Goal: Transaction & Acquisition: Book appointment/travel/reservation

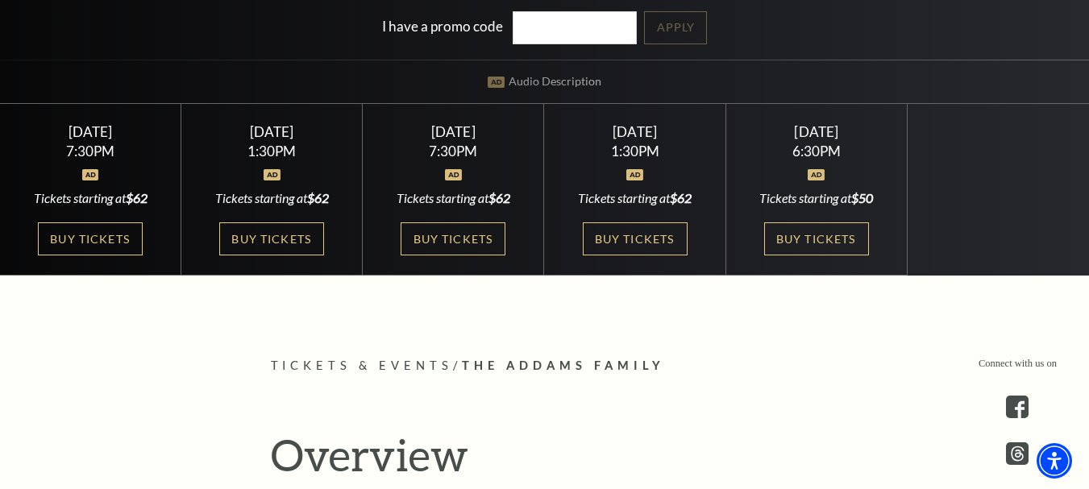
scroll to position [403, 0]
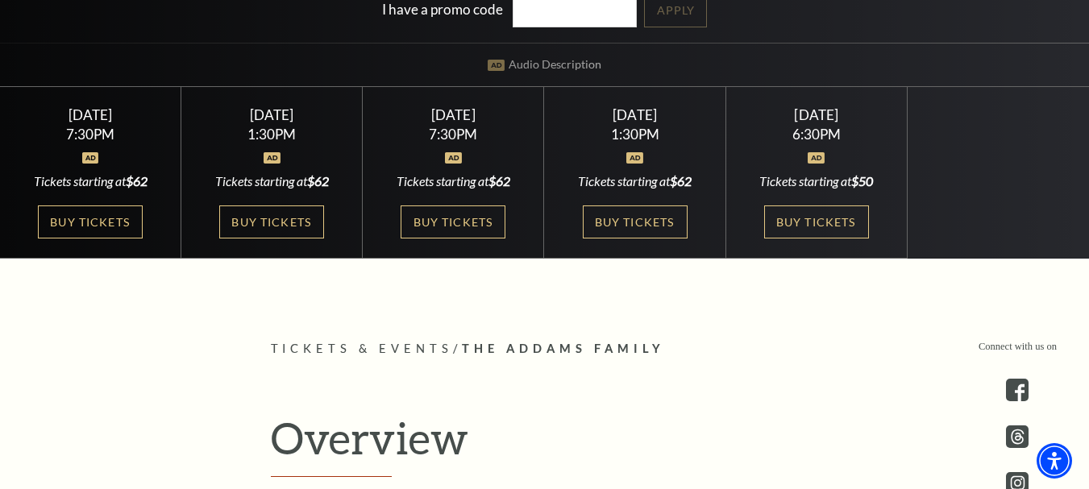
click at [601, 226] on link "Buy Tickets" at bounding box center [635, 222] width 105 height 33
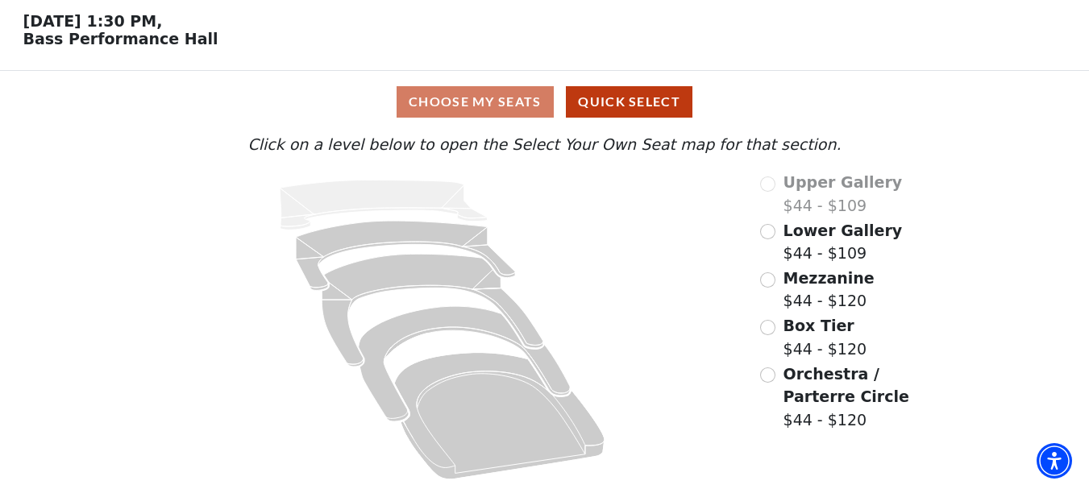
scroll to position [69, 0]
drag, startPoint x: 1097, startPoint y: 94, endPoint x: 1100, endPoint y: 226, distance: 132.2
click at [1088, 226] on html "Skip to main content Enable accessibility for low vision Open the accessibility…" at bounding box center [544, 181] width 1089 height 489
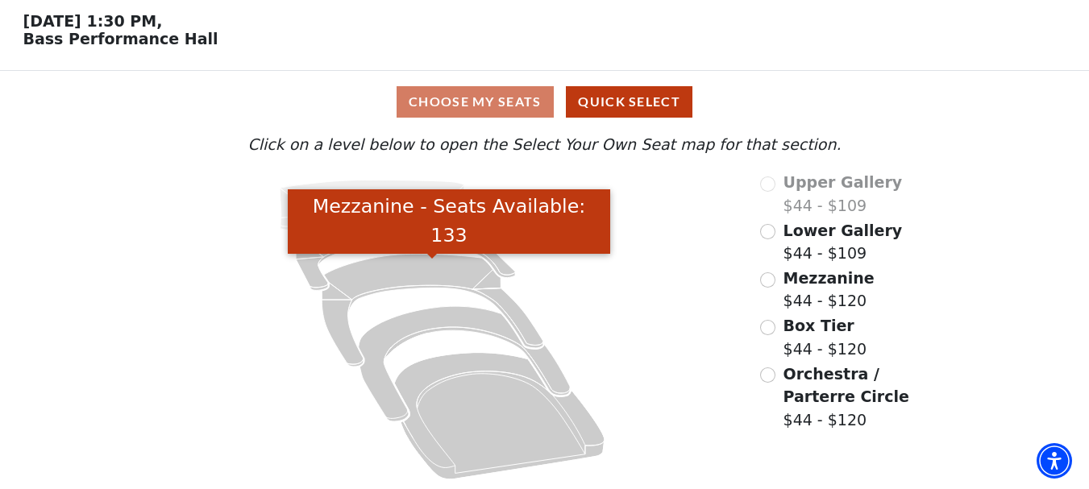
click at [417, 271] on icon "Mezzanine - Seats Available: 133" at bounding box center [433, 310] width 222 height 113
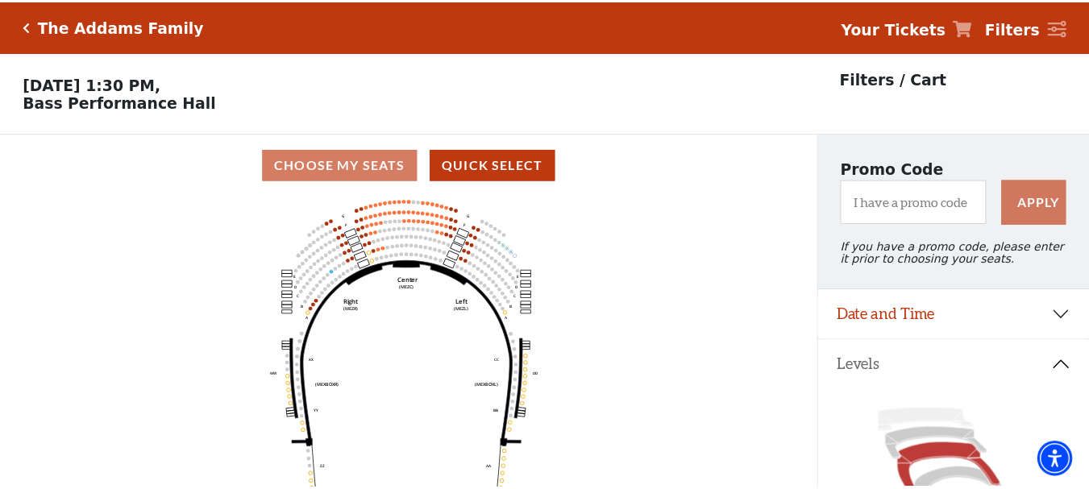
scroll to position [75, 0]
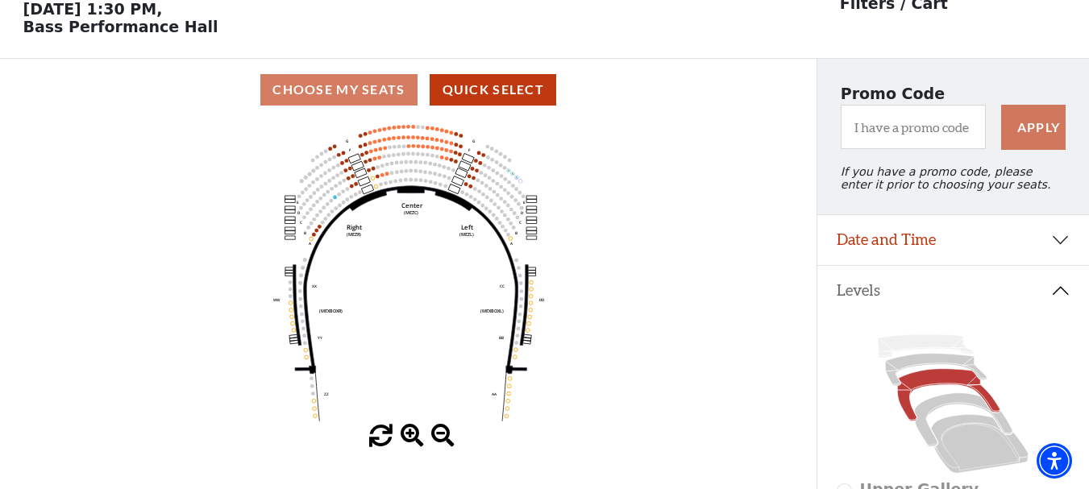
click at [917, 373] on icon at bounding box center [937, 370] width 102 height 32
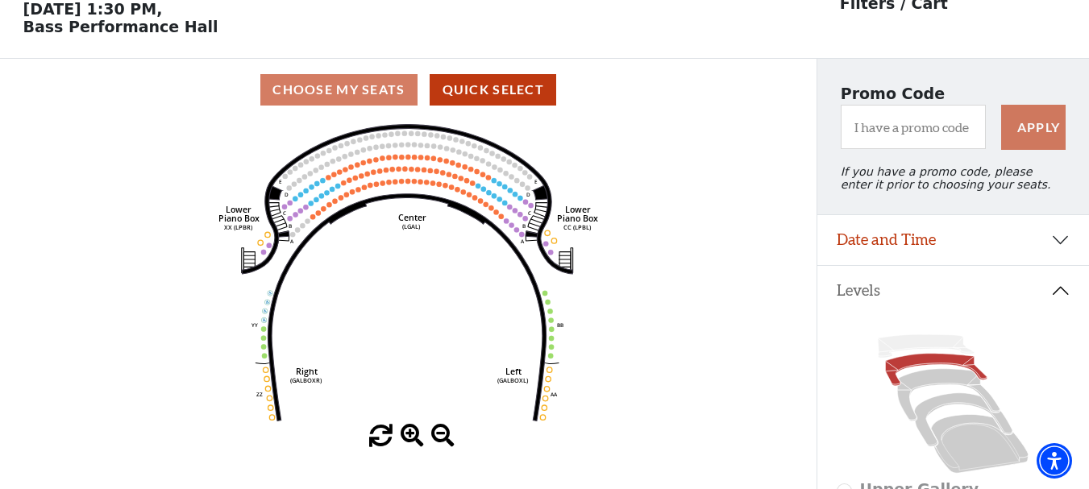
click at [903, 356] on icon at bounding box center [926, 346] width 96 height 23
click at [903, 372] on icon at bounding box center [937, 370] width 102 height 32
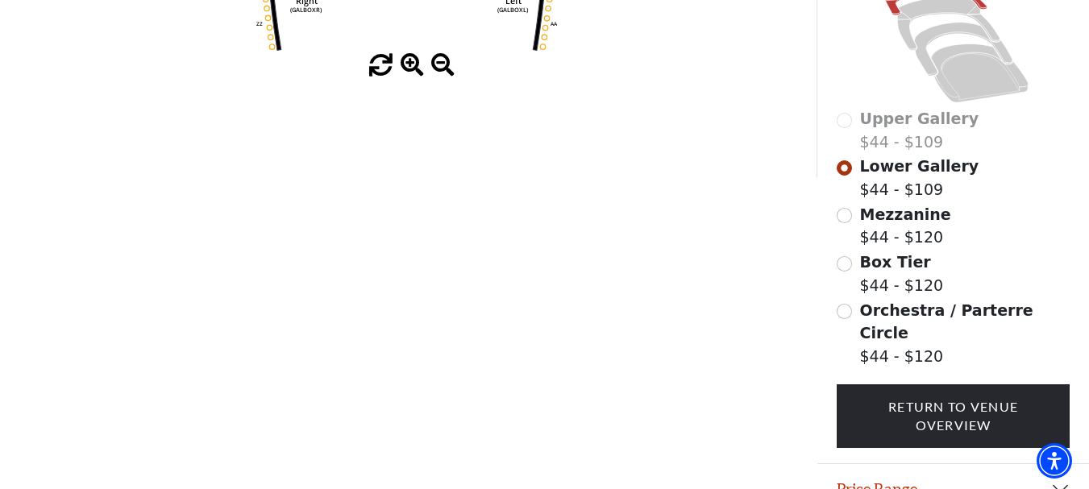
scroll to position [510, 0]
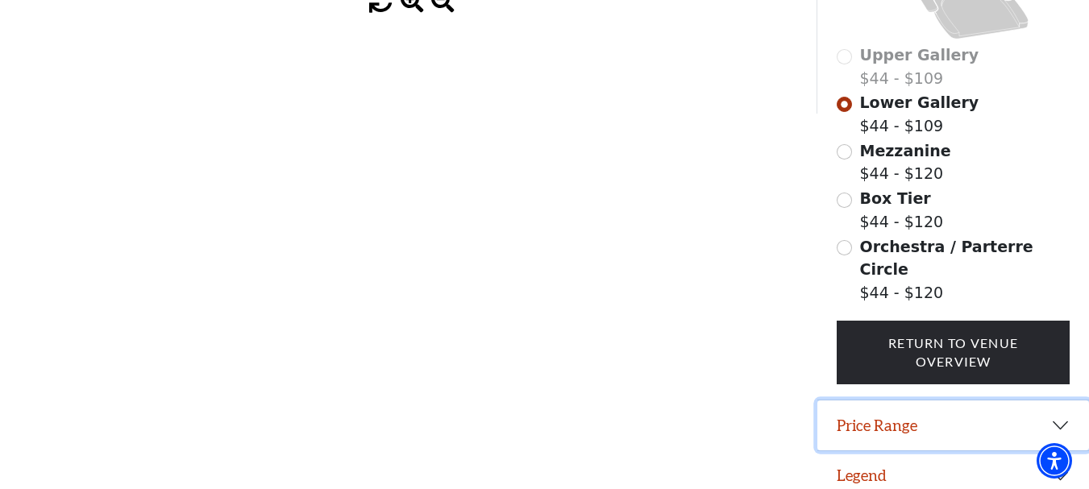
click at [1069, 414] on button "Price Range" at bounding box center [953, 426] width 272 height 50
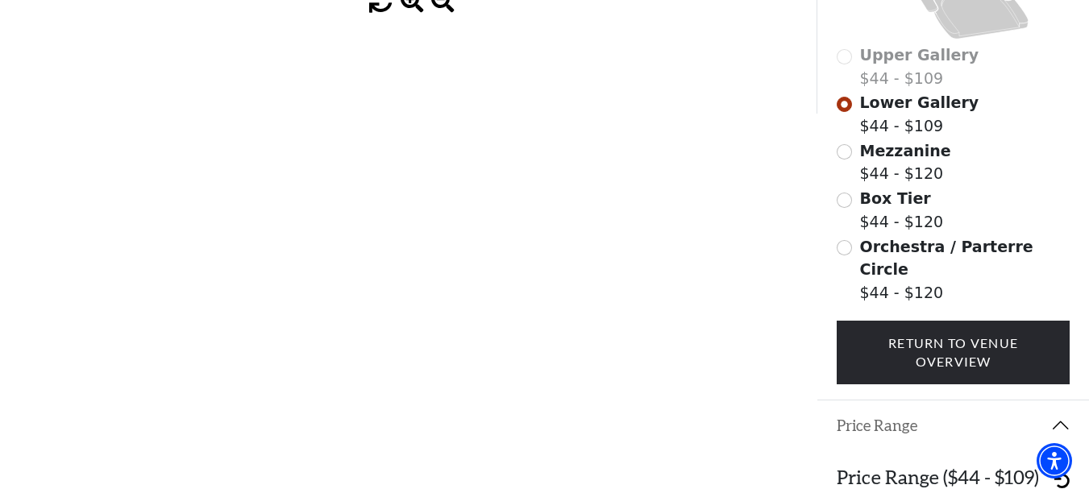
click at [984, 466] on h3 "Price Range ($44 - $109)" at bounding box center [938, 477] width 202 height 23
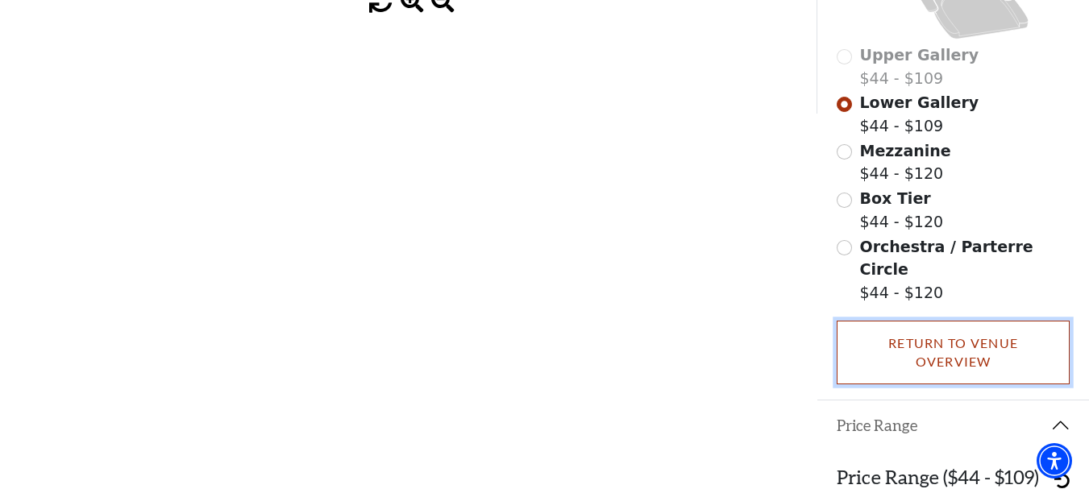
click at [956, 344] on link "Return To Venue Overview" at bounding box center [953, 353] width 233 height 64
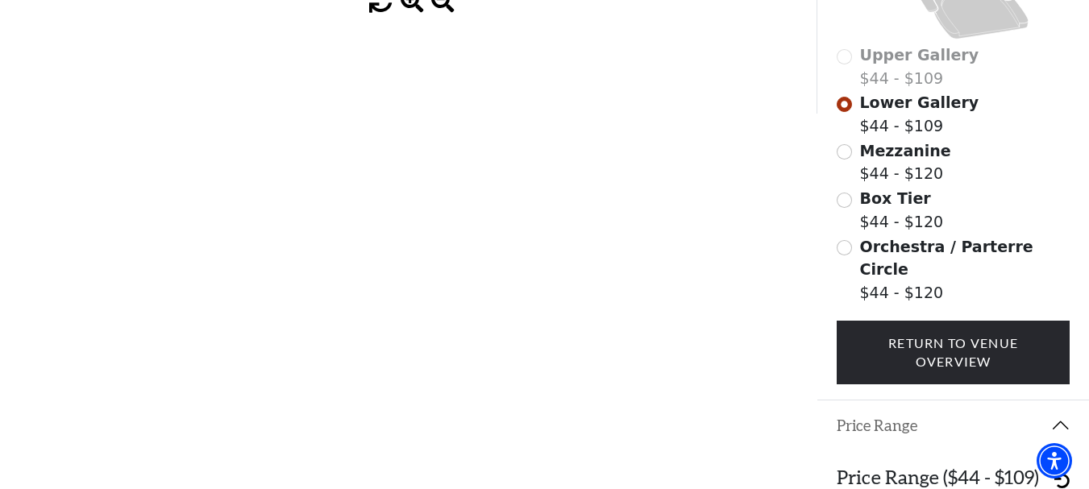
scroll to position [69, 0]
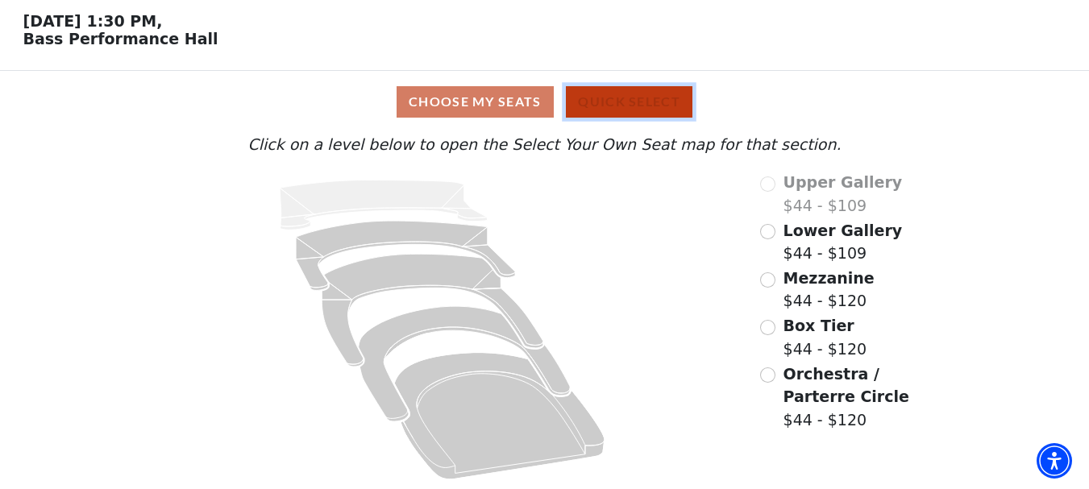
click at [601, 98] on button "Quick Select" at bounding box center [629, 101] width 127 height 31
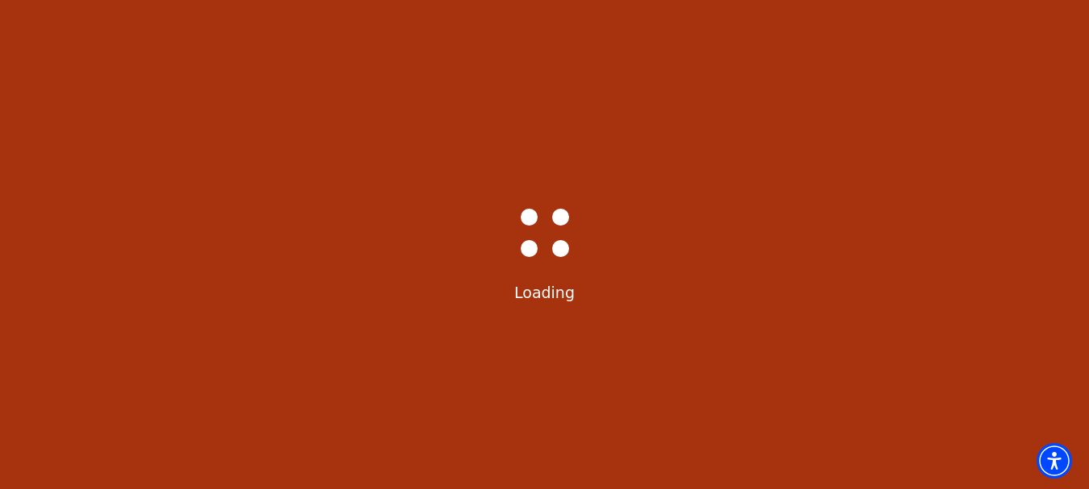
scroll to position [0, 0]
select select "6293"
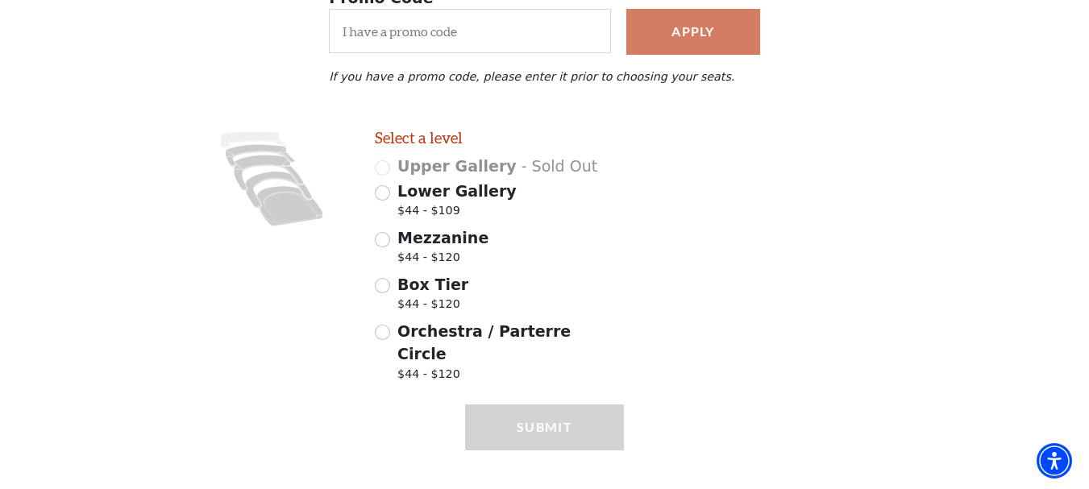
scroll to position [339, 0]
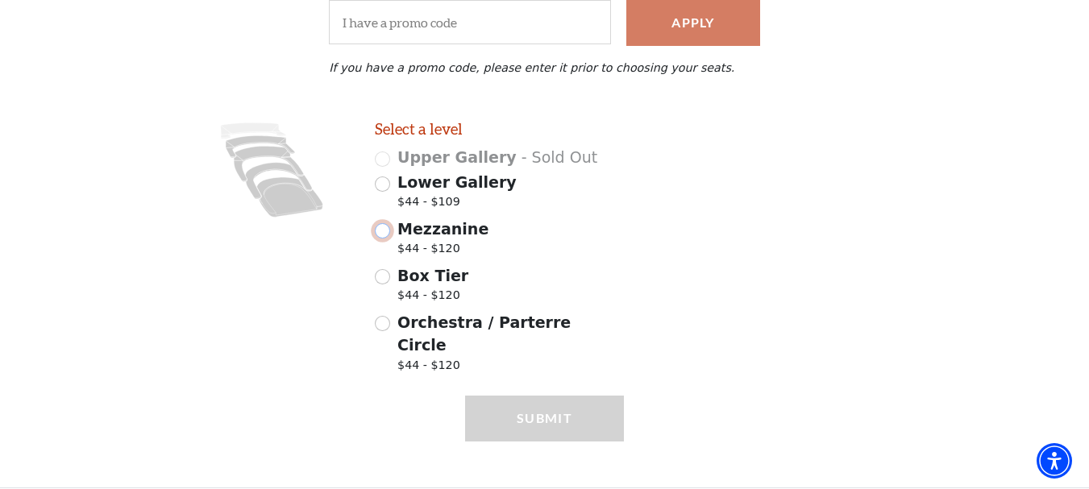
click at [387, 235] on input "Mezzanine $44 - $120" at bounding box center [382, 230] width 15 height 15
radio input "true"
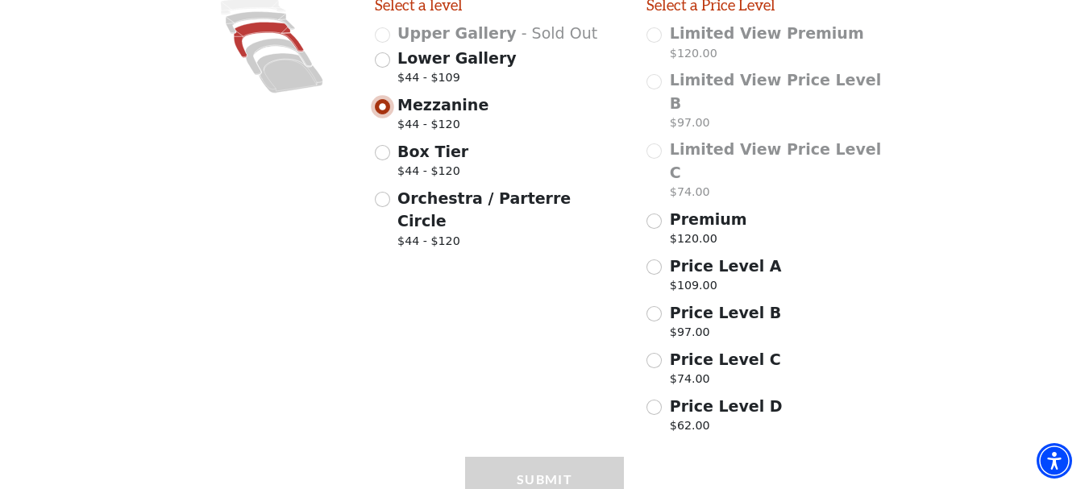
scroll to position [468, 0]
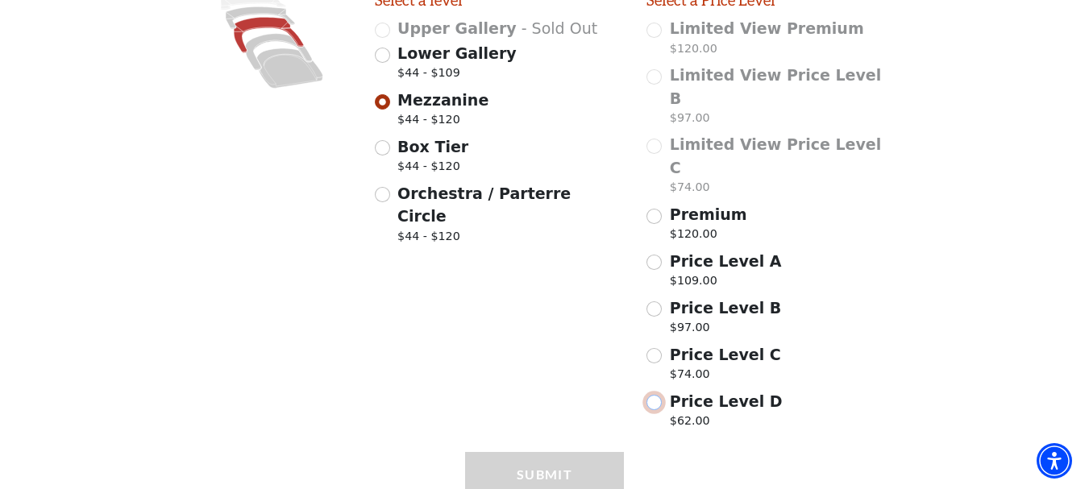
click at [654, 395] on input "Price Level D $62.00" at bounding box center [654, 402] width 15 height 15
radio input "true"
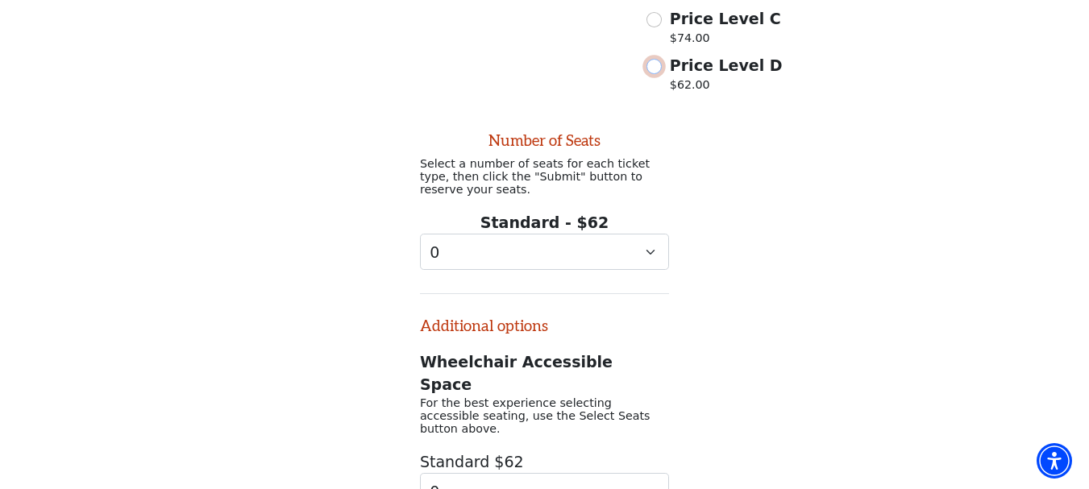
scroll to position [790, 0]
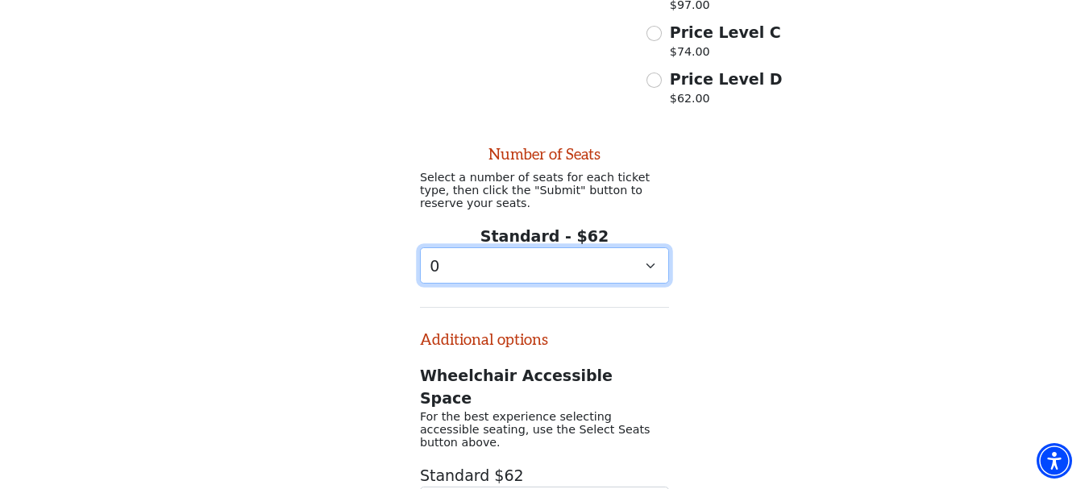
click at [649, 248] on select "0 1 2 3 4 5 6 7 8 9" at bounding box center [544, 266] width 249 height 36
select select "4"
click at [420, 248] on select "0 1 2 3 4 5 6 7 8 9" at bounding box center [544, 266] width 249 height 36
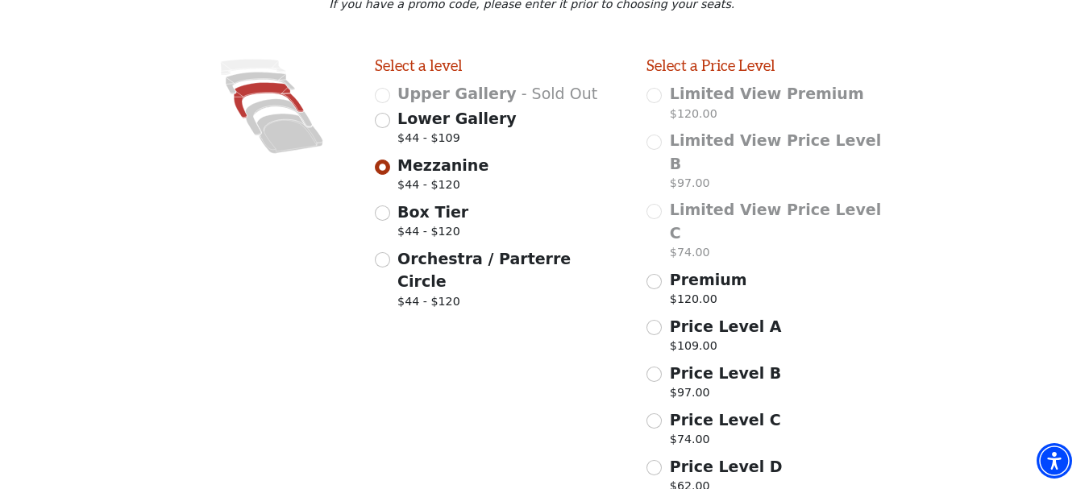
scroll to position [383, 0]
